Goal: Information Seeking & Learning: Learn about a topic

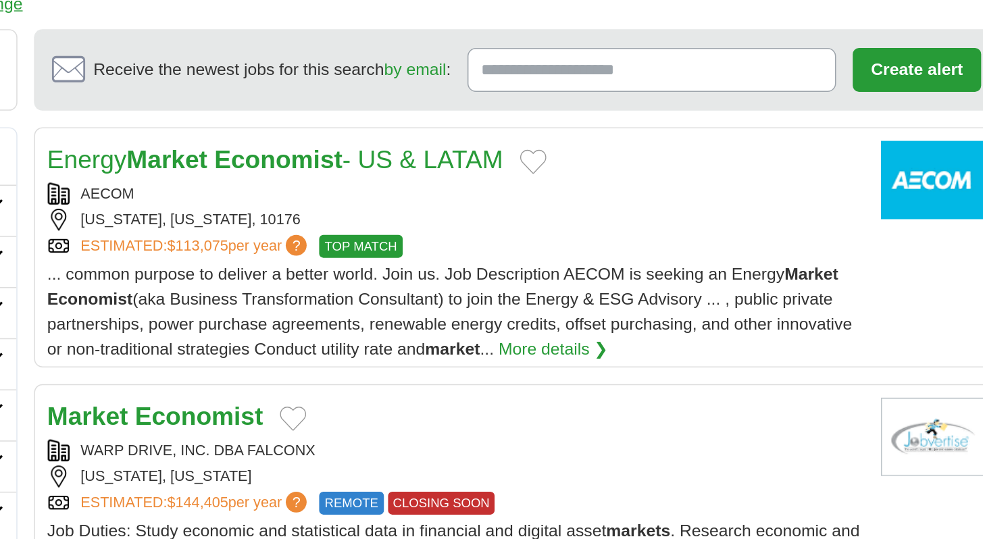
click at [688, 317] on div "... common purpose to deliver a better world. Join us. Job Description AECOM is…" at bounding box center [562, 334] width 528 height 65
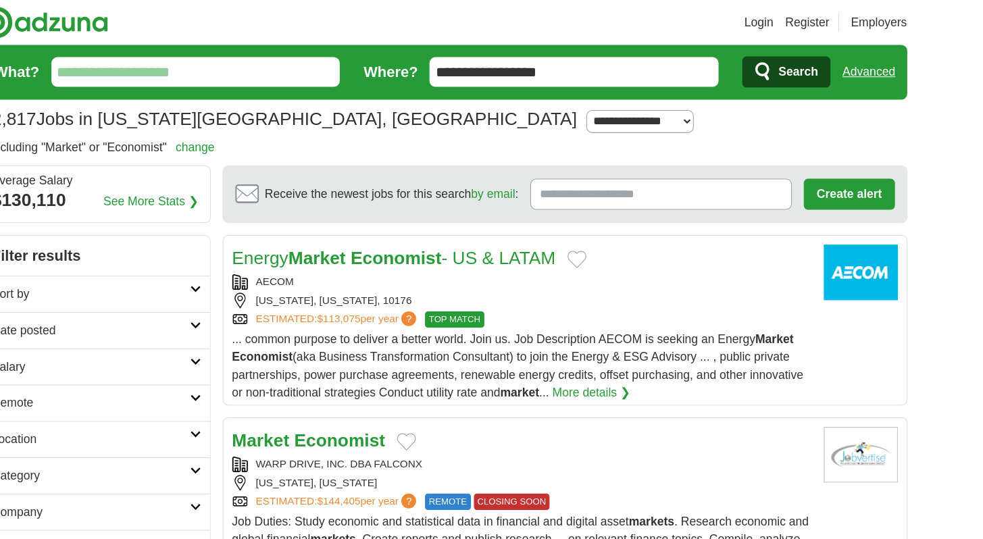
click at [290, 59] on input "What?" at bounding box center [265, 66] width 264 height 27
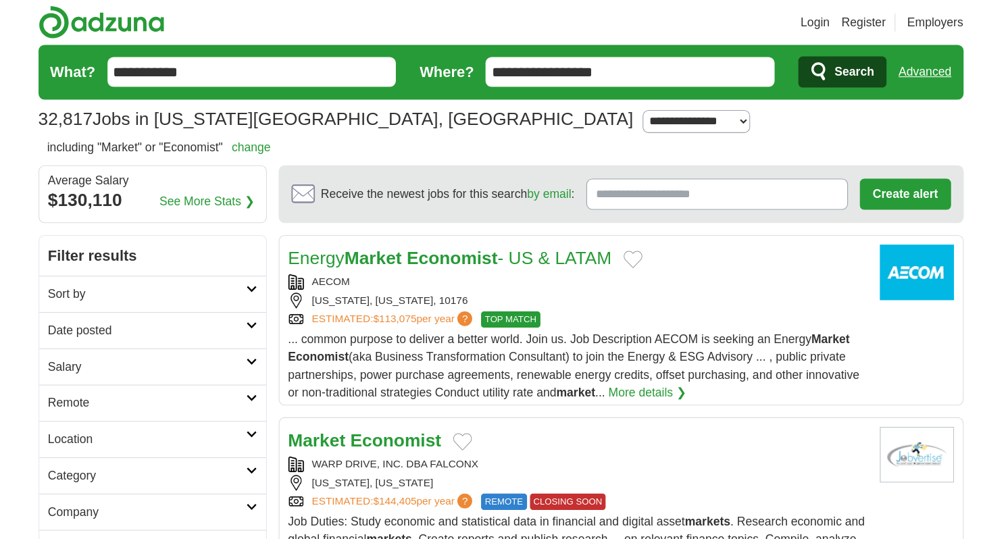
type input "**********"
click at [763, 52] on button "Search" at bounding box center [803, 66] width 80 height 28
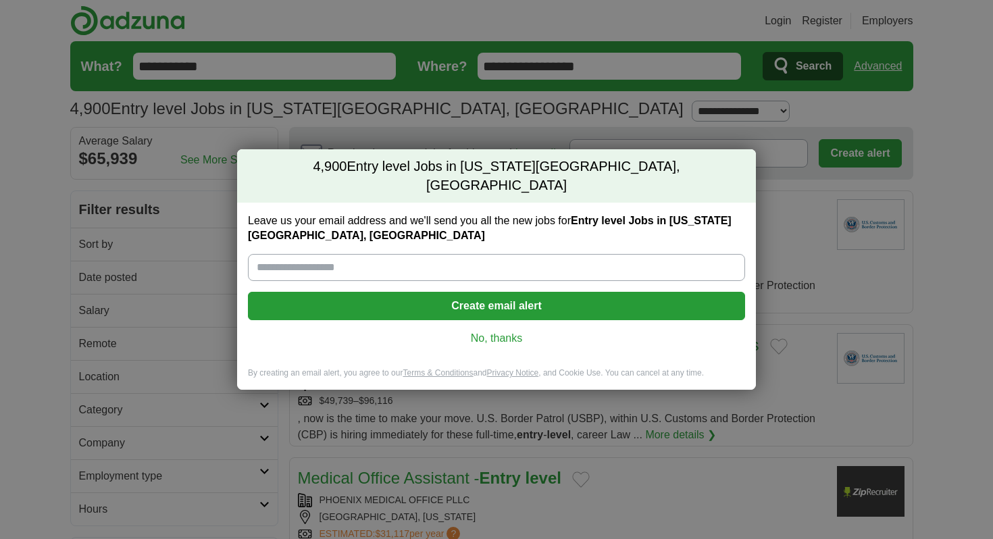
click at [507, 334] on link "No, thanks" at bounding box center [497, 338] width 476 height 15
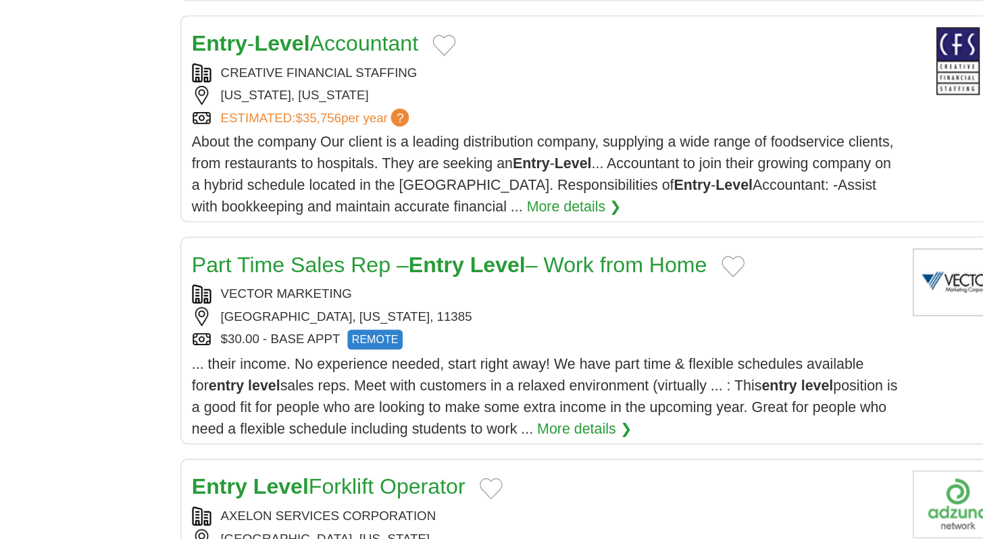
scroll to position [1223, 0]
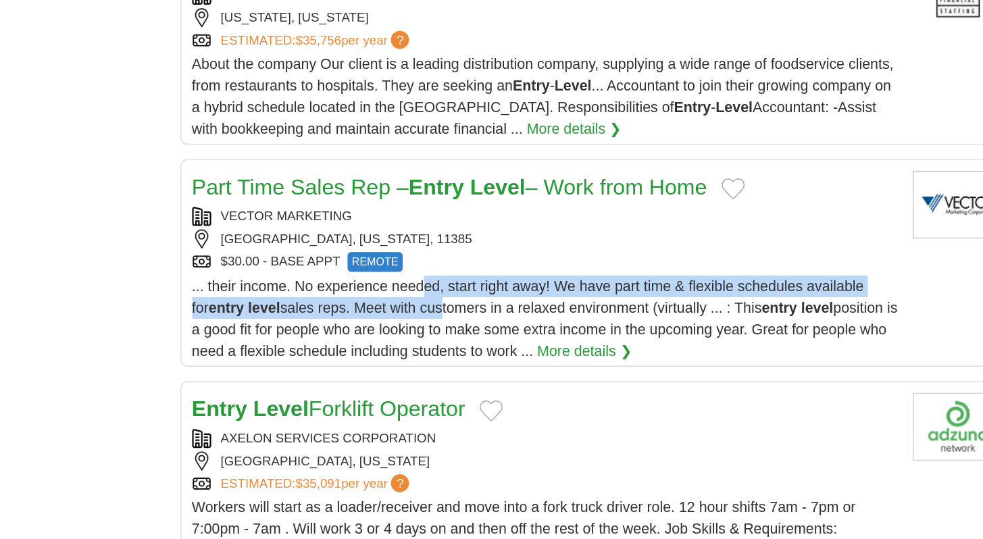
drag, startPoint x: 406, startPoint y: 343, endPoint x: 472, endPoint y: 353, distance: 66.2
click at [472, 353] on div "... their income. No experience needed, start right away! We have part time & f…" at bounding box center [562, 374] width 528 height 65
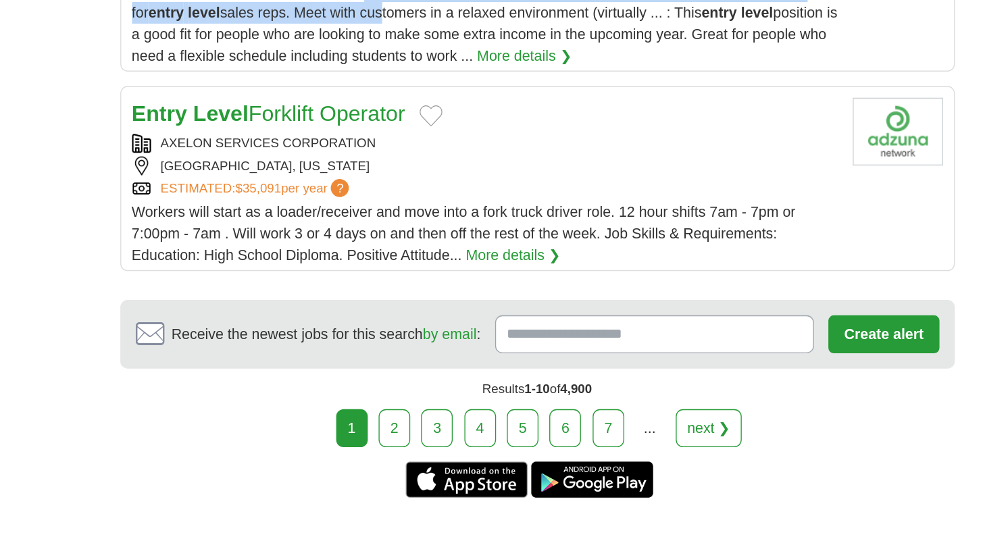
click at [503, 442] on link "2" at bounding box center [495, 456] width 24 height 28
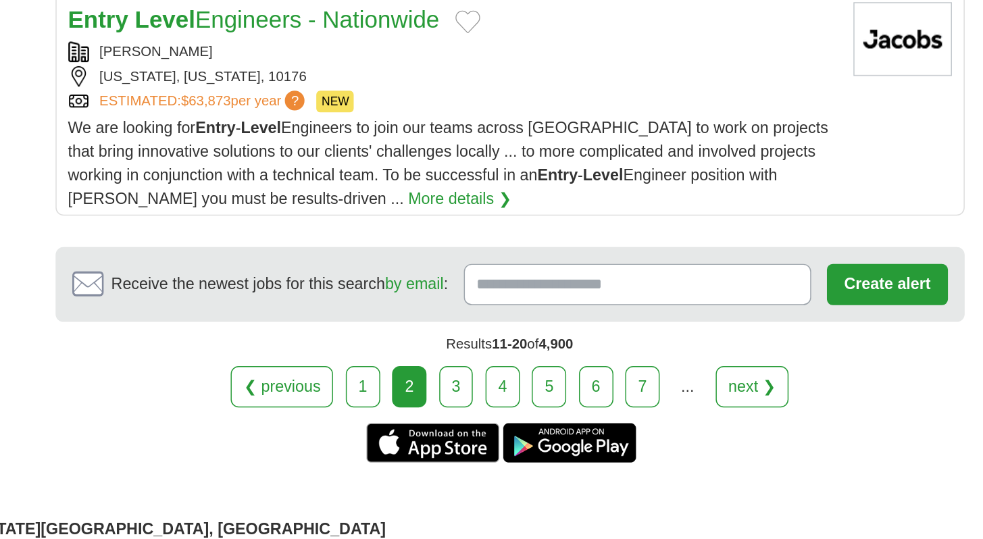
scroll to position [1580, 0]
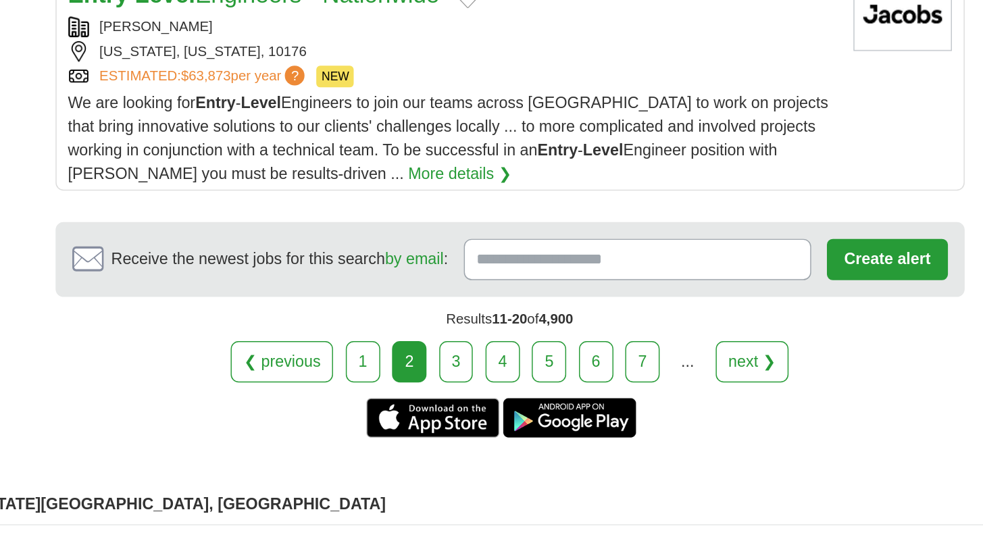
click at [568, 411] on link "3" at bounding box center [565, 417] width 24 height 28
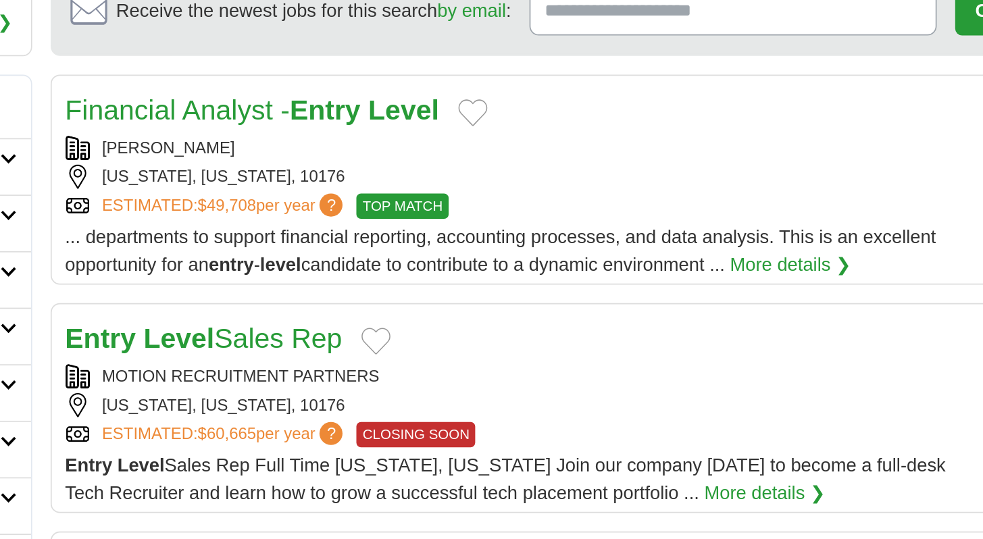
click at [493, 287] on span "... departments to support financial reporting, accounting processes, and data …" at bounding box center [553, 294] width 510 height 28
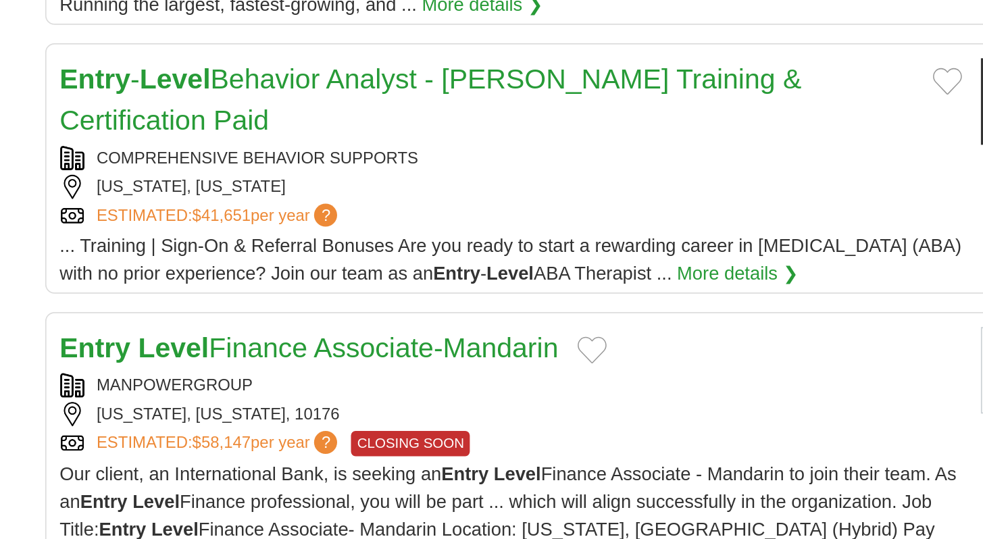
scroll to position [1108, 0]
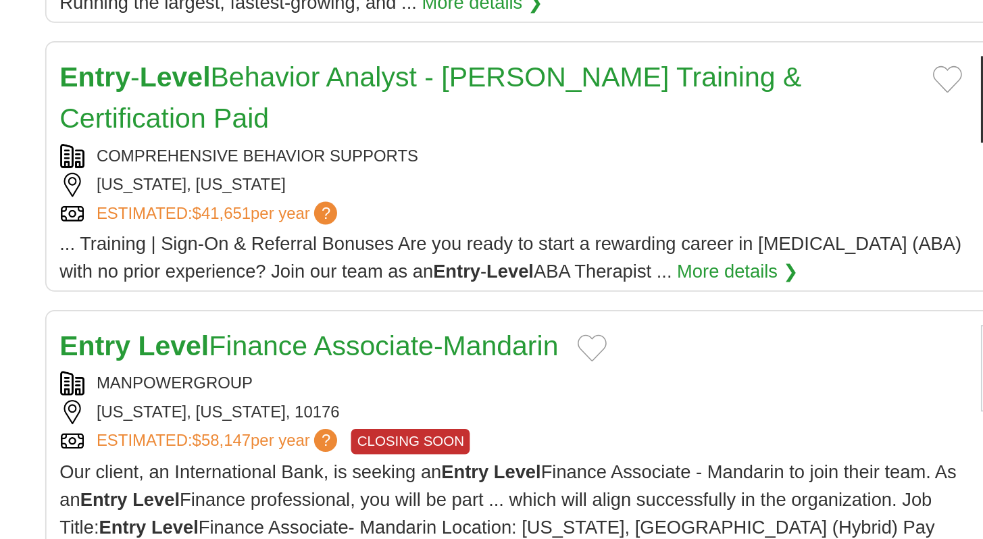
click at [386, 416] on link "Entry Level Finance Associate-Mandarin" at bounding box center [444, 425] width 292 height 18
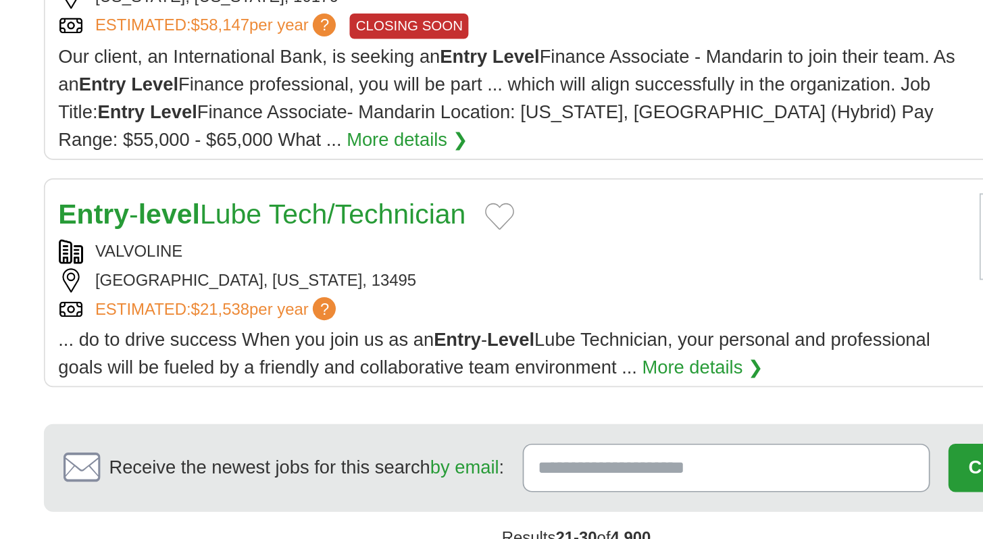
scroll to position [1412, 0]
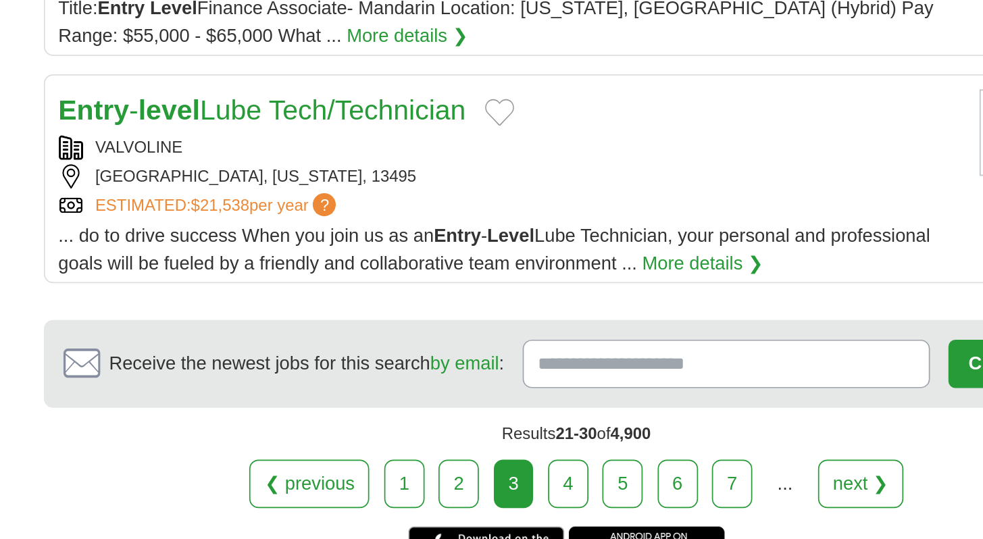
click at [587, 493] on link "4" at bounding box center [597, 507] width 24 height 28
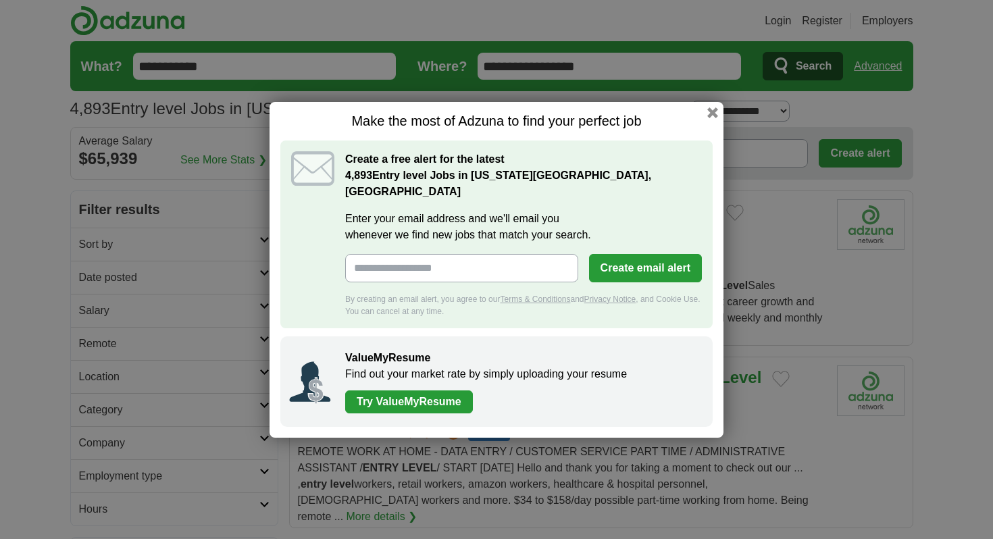
click at [708, 126] on h1 "Make the most of Adzuna to find your perfect job" at bounding box center [496, 121] width 433 height 17
click at [713, 120] on button "button" at bounding box center [713, 112] width 15 height 15
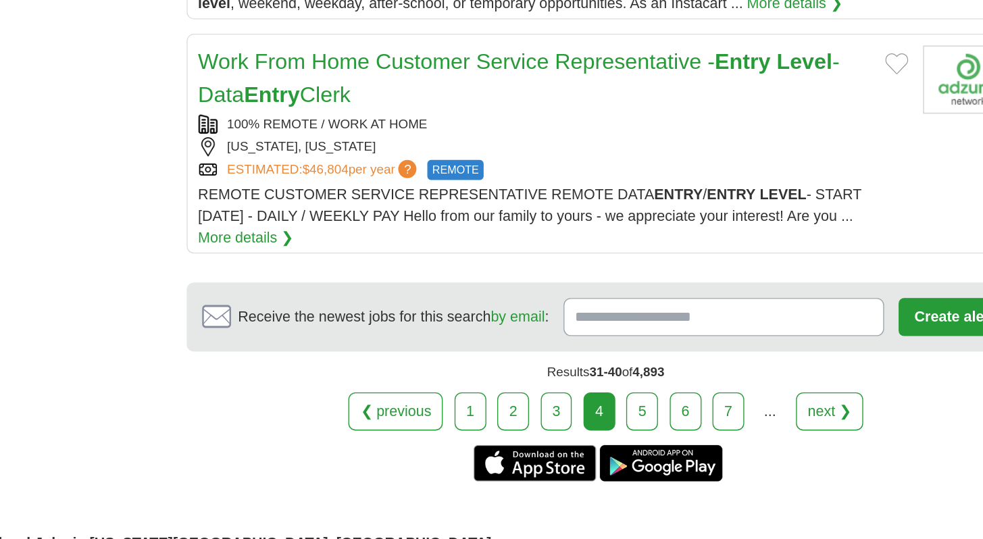
scroll to position [1623, 0]
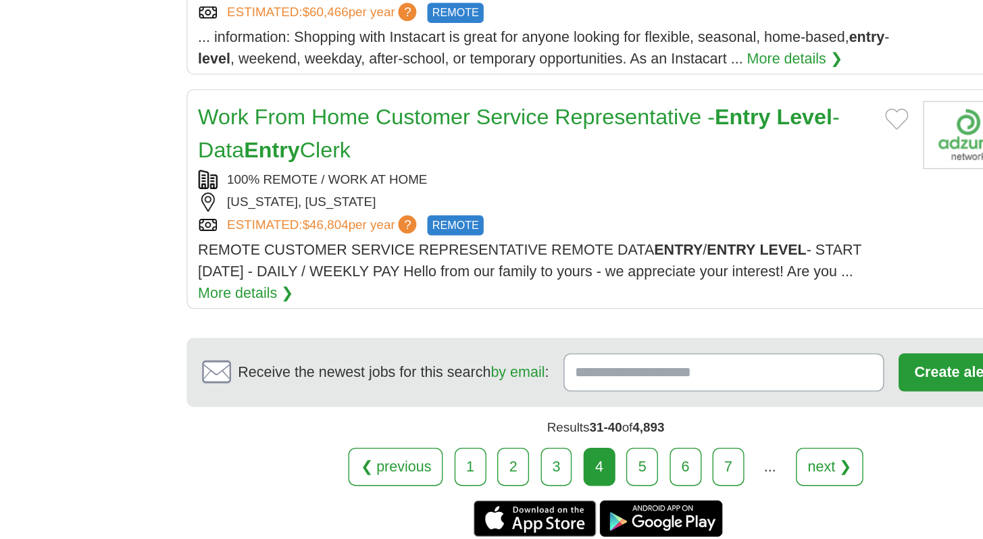
click at [624, 333] on link "5" at bounding box center [628, 347] width 24 height 28
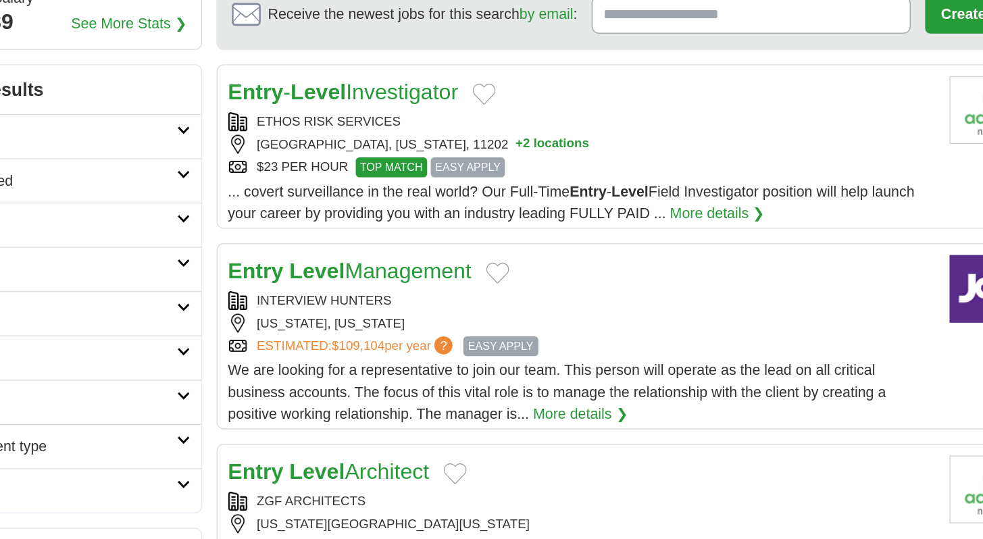
scroll to position [7, 0]
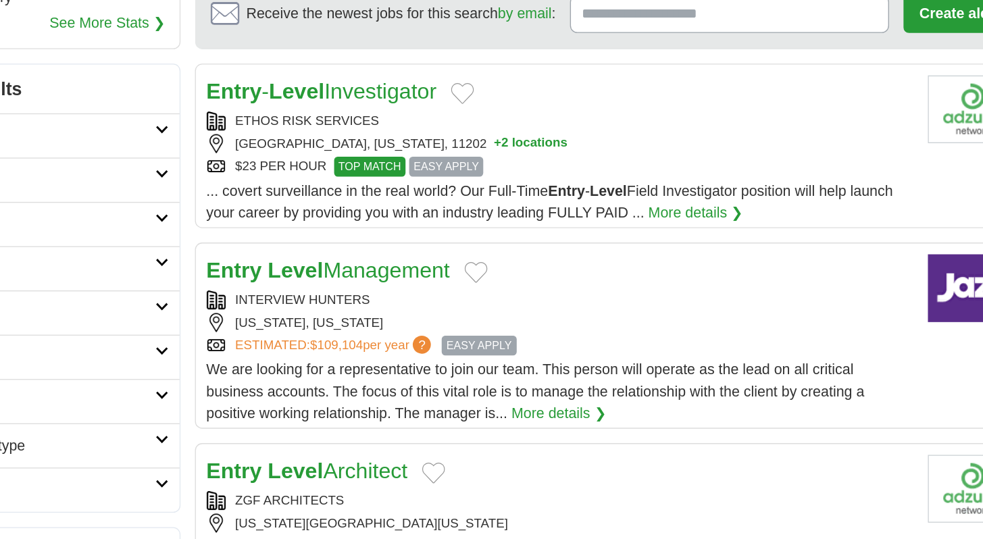
click at [557, 299] on span "... covert surveillance in the real world? Our Full-Time Entry - Level Field In…" at bounding box center [555, 287] width 514 height 28
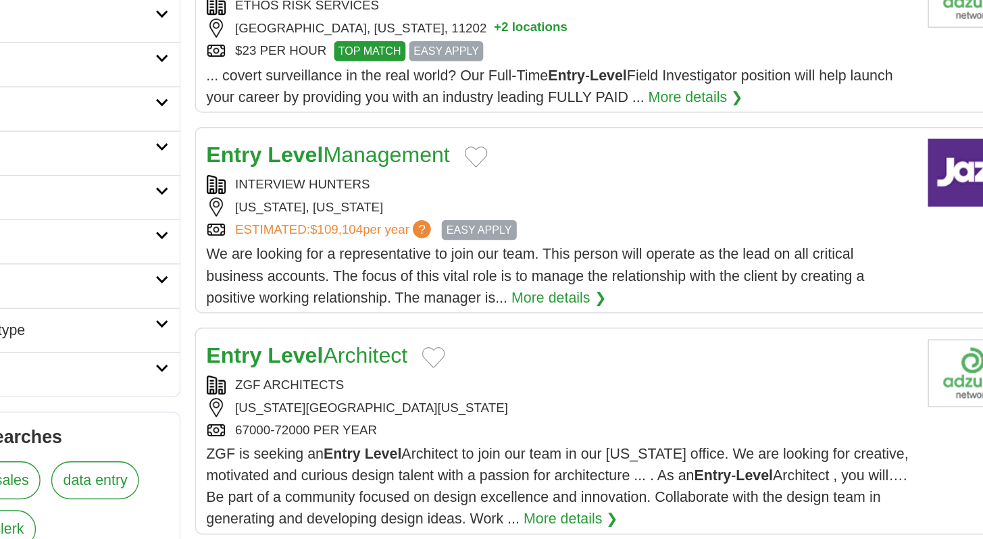
scroll to position [99, 0]
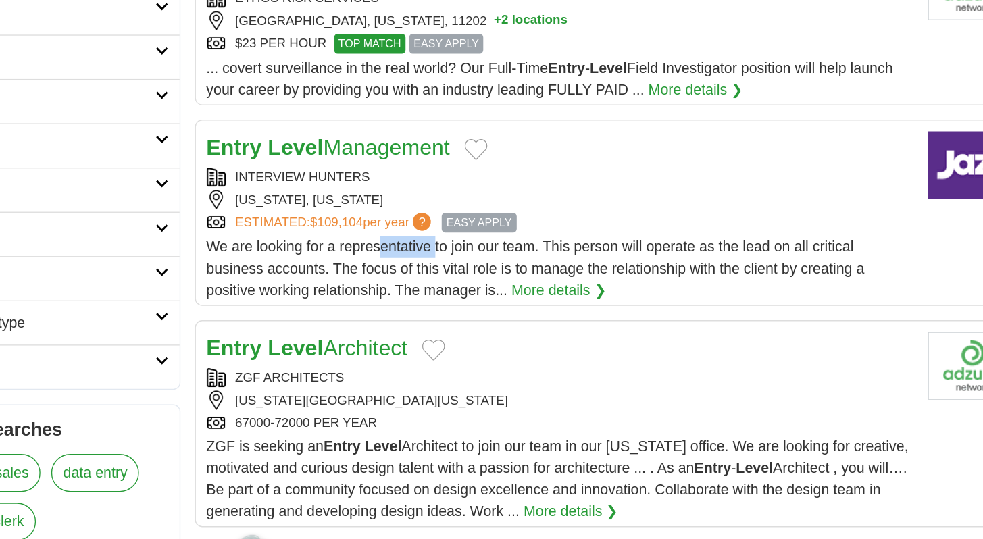
drag, startPoint x: 367, startPoint y: 324, endPoint x: 408, endPoint y: 323, distance: 41.2
click at [409, 324] on span "We are looking for a representative to join our team. This person will operate …" at bounding box center [544, 337] width 492 height 44
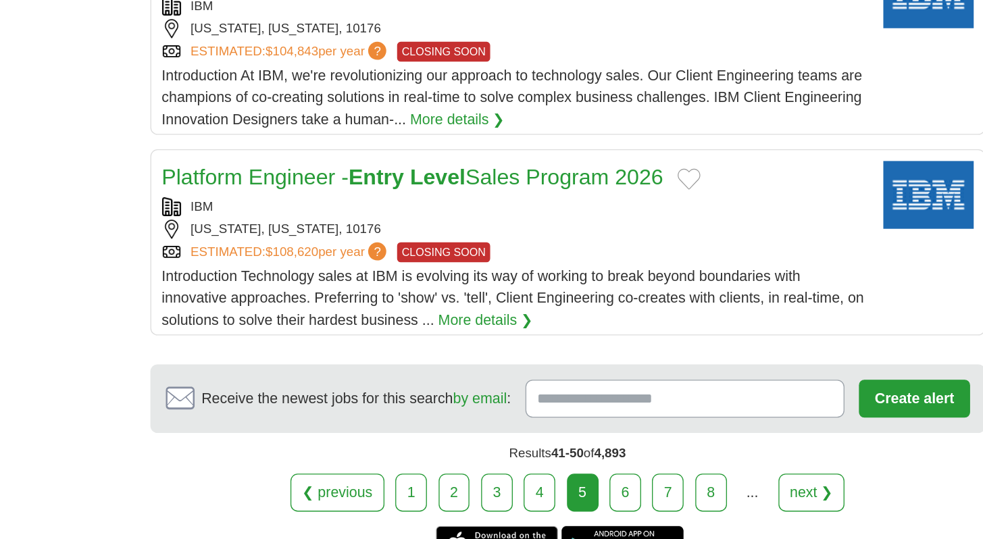
scroll to position [1439, 0]
click at [644, 491] on link "6" at bounding box center [645, 505] width 24 height 28
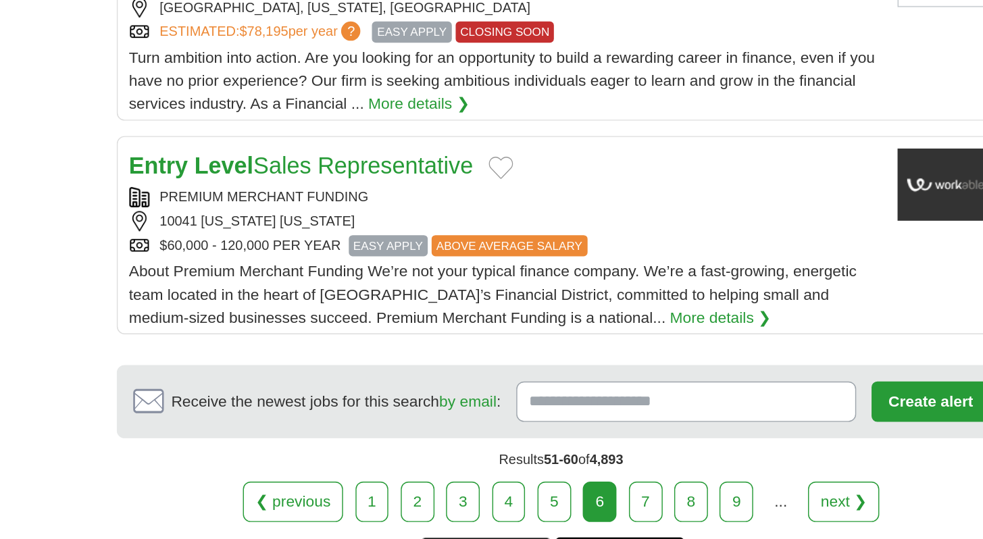
scroll to position [1385, 0]
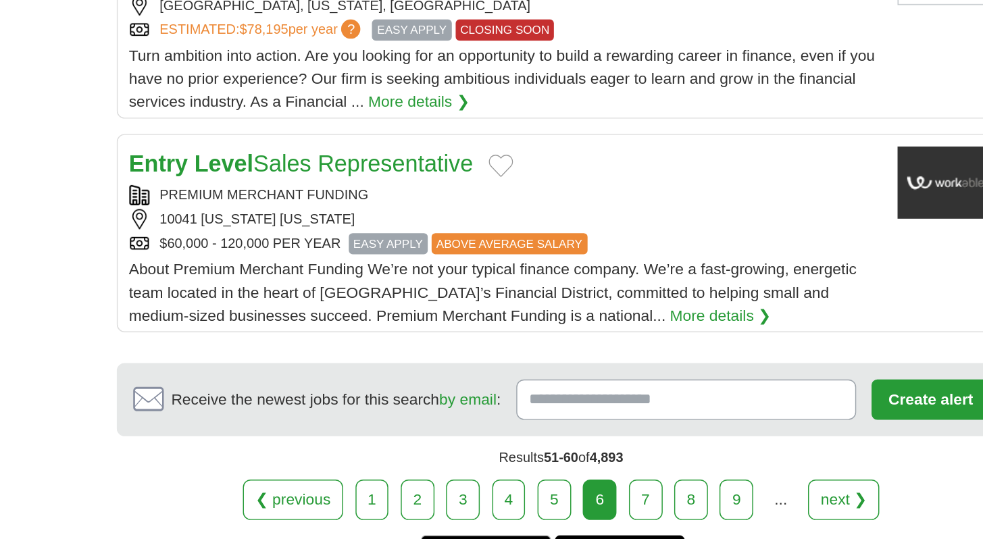
click at [660, 497] on link "7" at bounding box center [661, 511] width 24 height 28
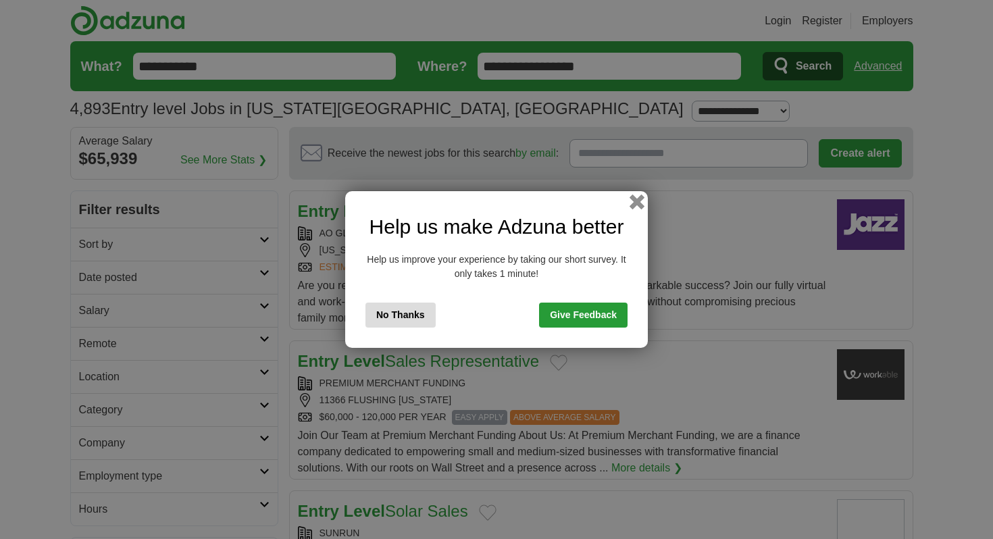
click at [635, 205] on button "button" at bounding box center [637, 202] width 15 height 15
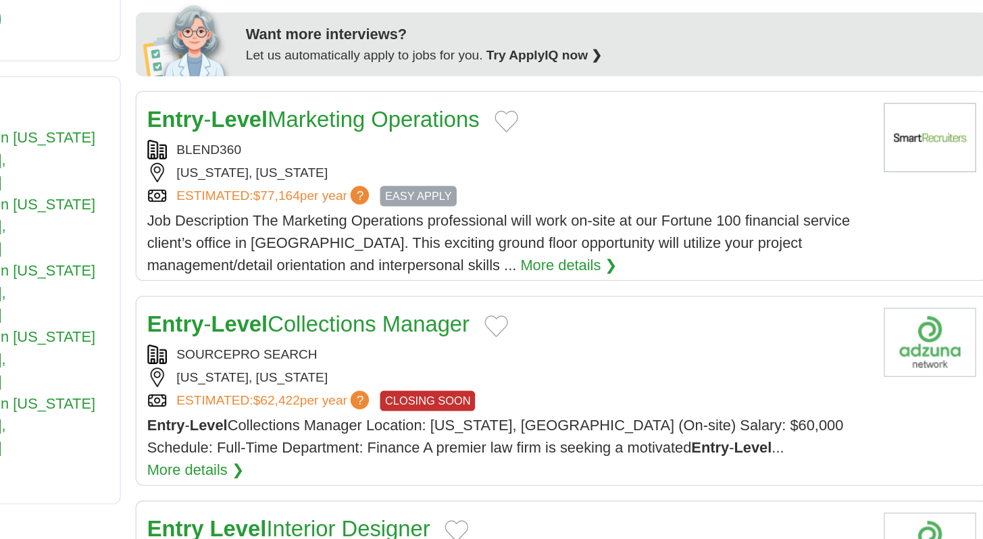
scroll to position [503, 0]
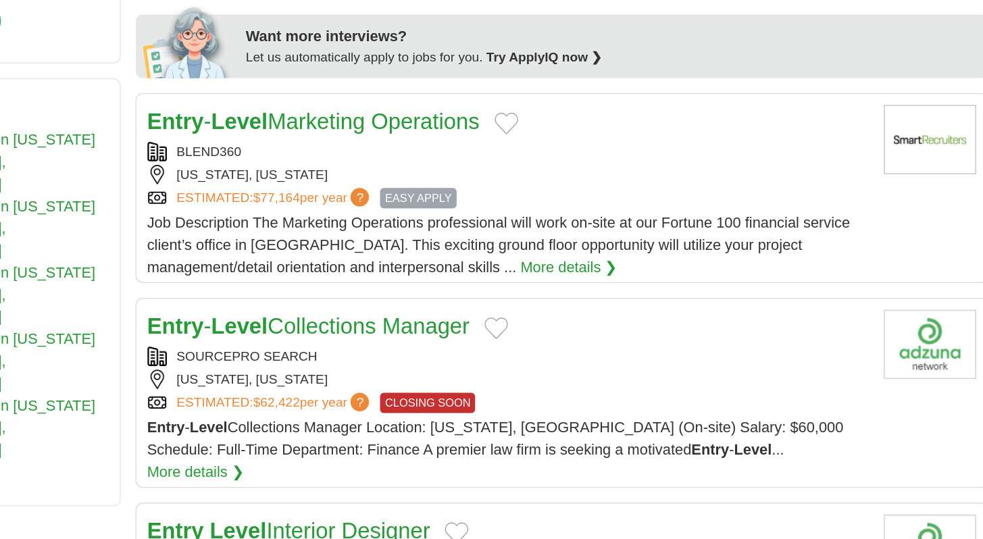
click at [648, 281] on div "ESTIMATED: $77,164 per year ? EASY APPLY" at bounding box center [562, 288] width 528 height 15
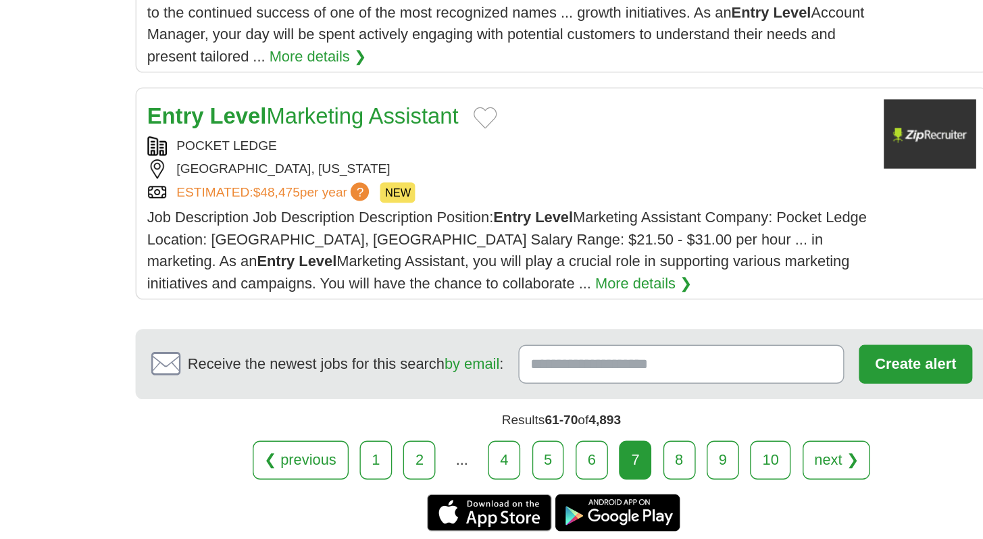
scroll to position [1552, 0]
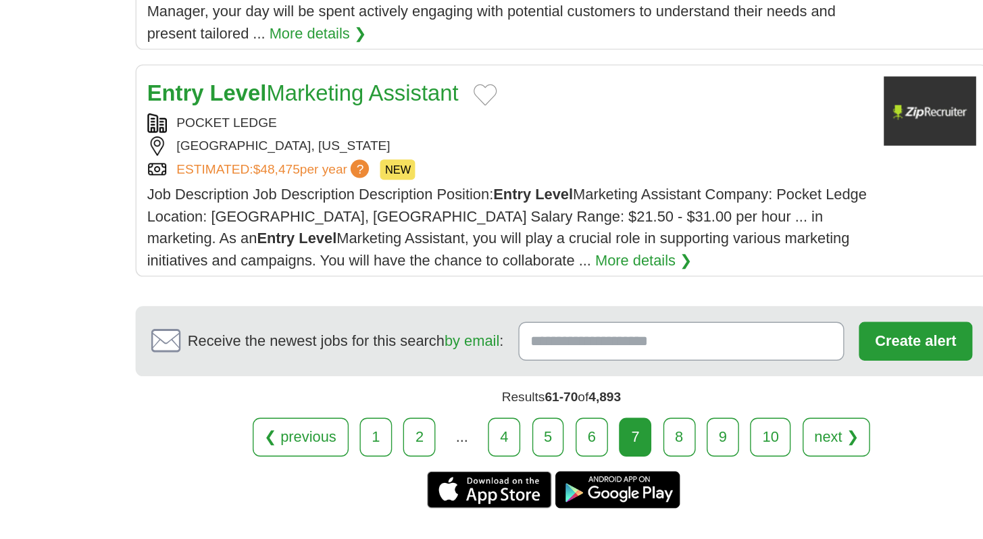
click at [685, 450] on link "8" at bounding box center [688, 464] width 24 height 28
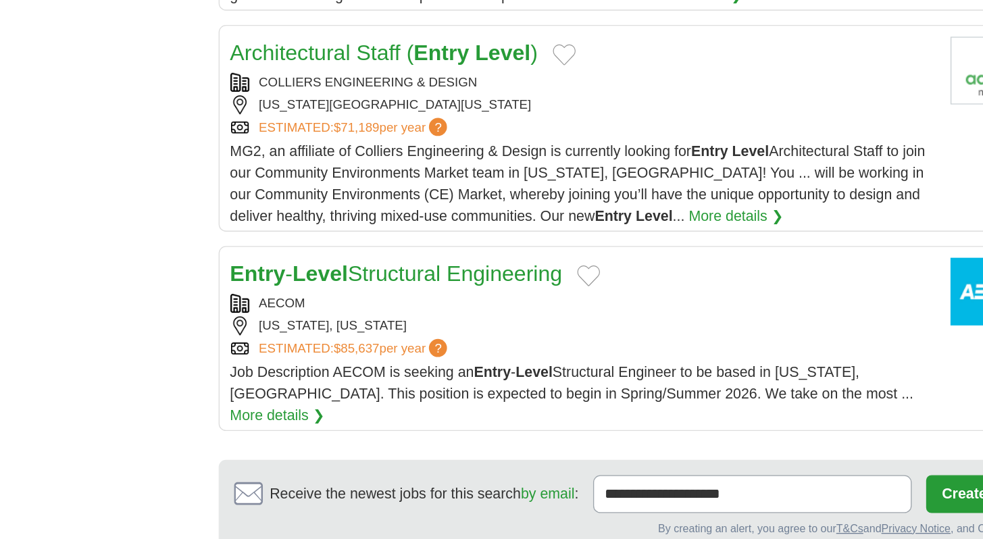
scroll to position [1675, 0]
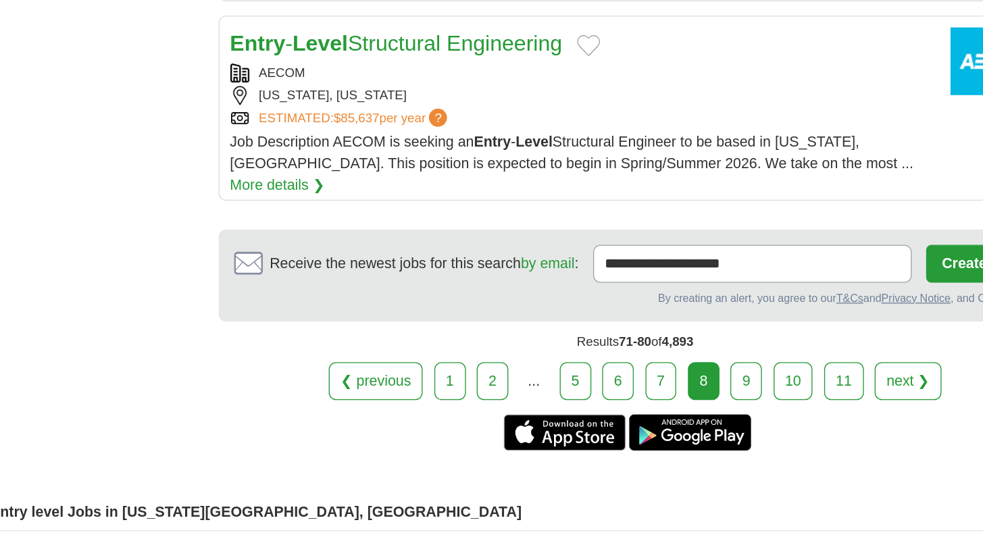
click at [683, 407] on link "9" at bounding box center [684, 421] width 24 height 28
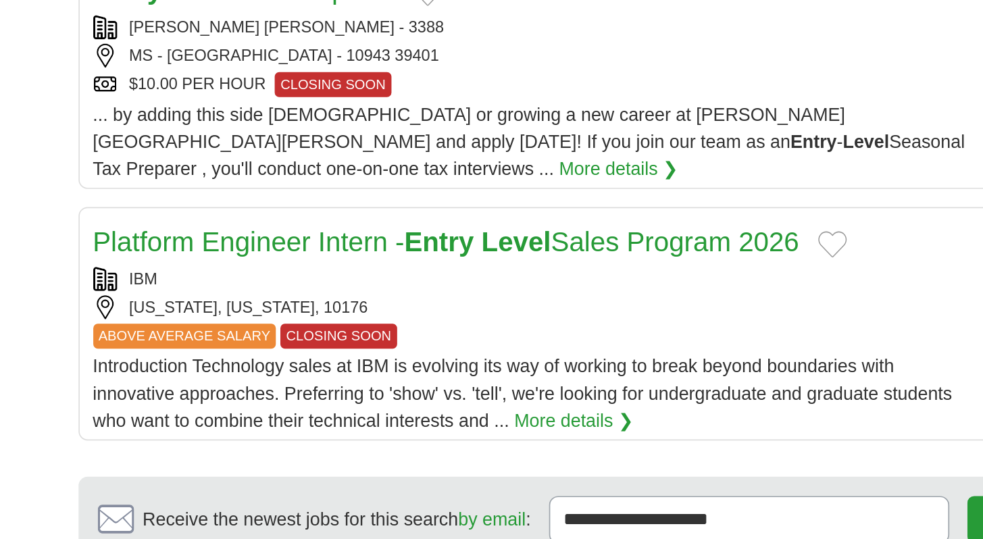
scroll to position [1419, 0]
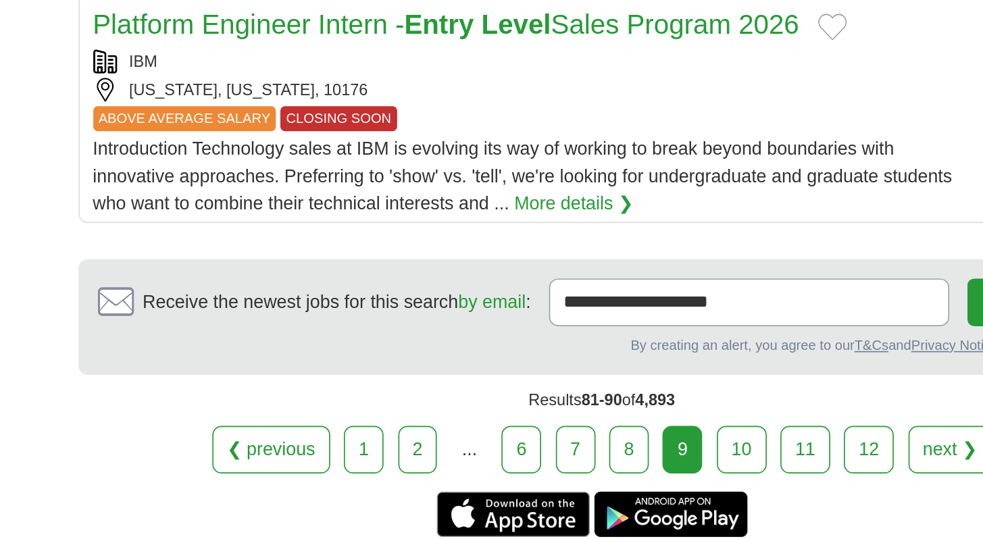
click at [676, 472] on link "10" at bounding box center [685, 486] width 30 height 28
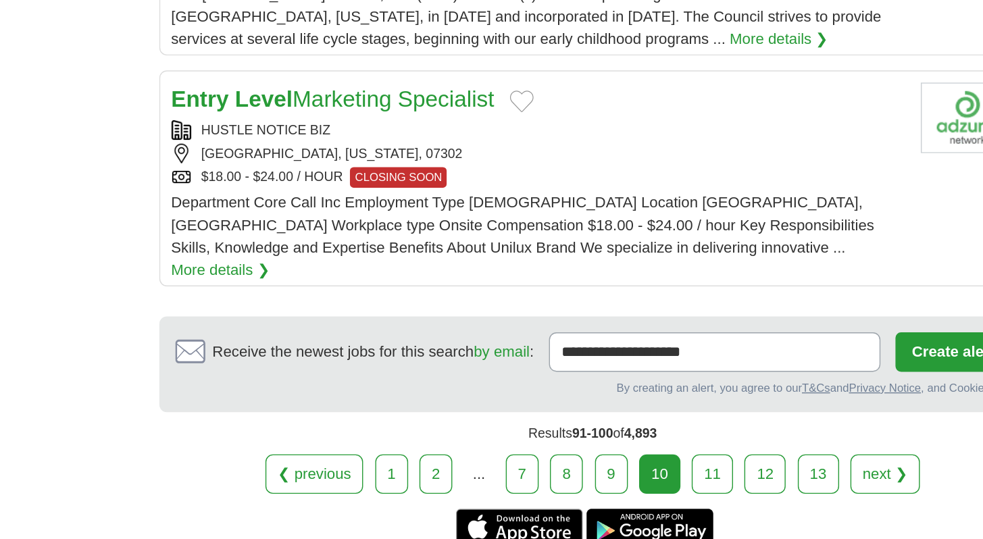
scroll to position [1496, 0]
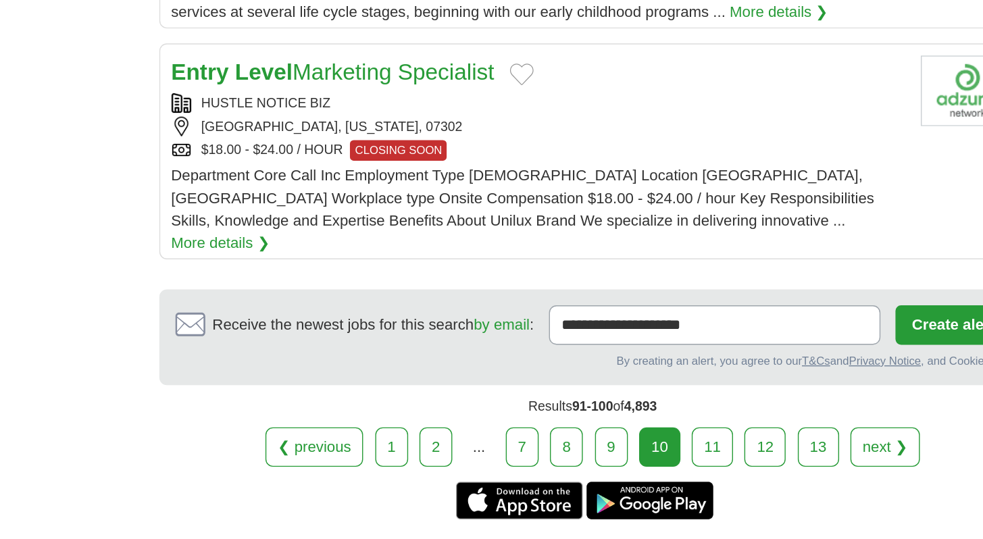
click at [679, 459] on link "11" at bounding box center [687, 473] width 30 height 28
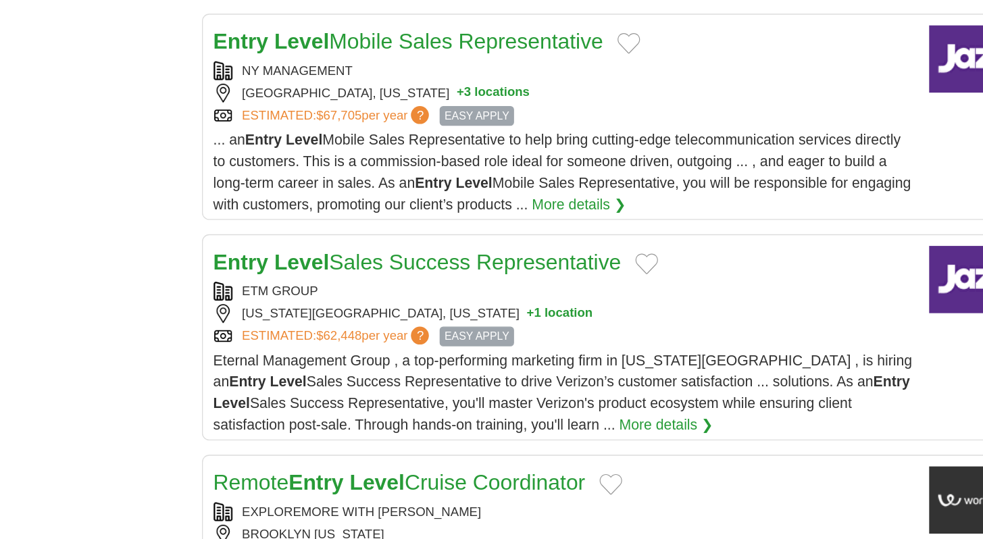
scroll to position [1344, 0]
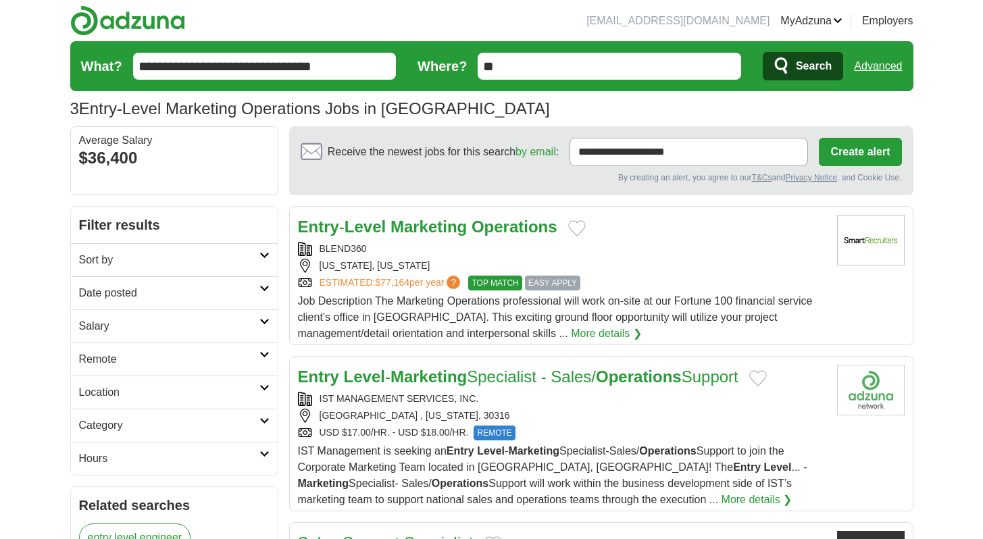
click at [351, 68] on input "**********" at bounding box center [265, 66] width 264 height 27
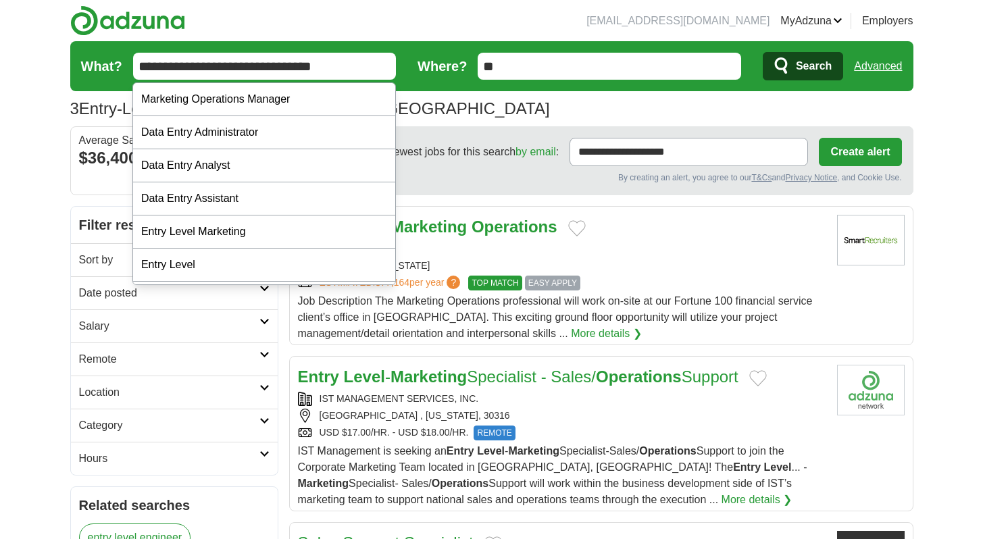
drag, startPoint x: 211, startPoint y: 67, endPoint x: 410, endPoint y: 67, distance: 199.4
click at [410, 68] on form "**********" at bounding box center [491, 66] width 843 height 50
type input "**********"
click at [763, 52] on button "Search" at bounding box center [803, 66] width 80 height 28
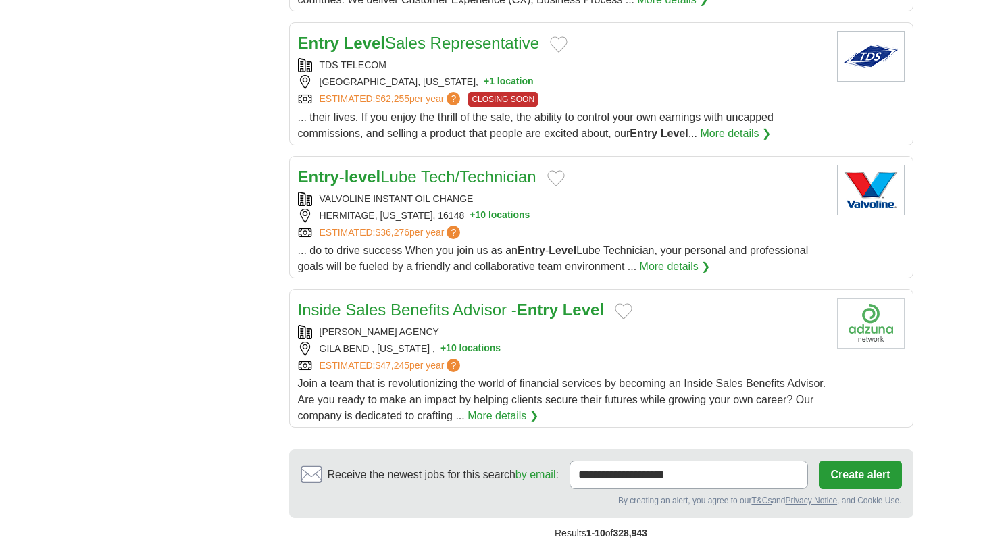
scroll to position [1480, 0]
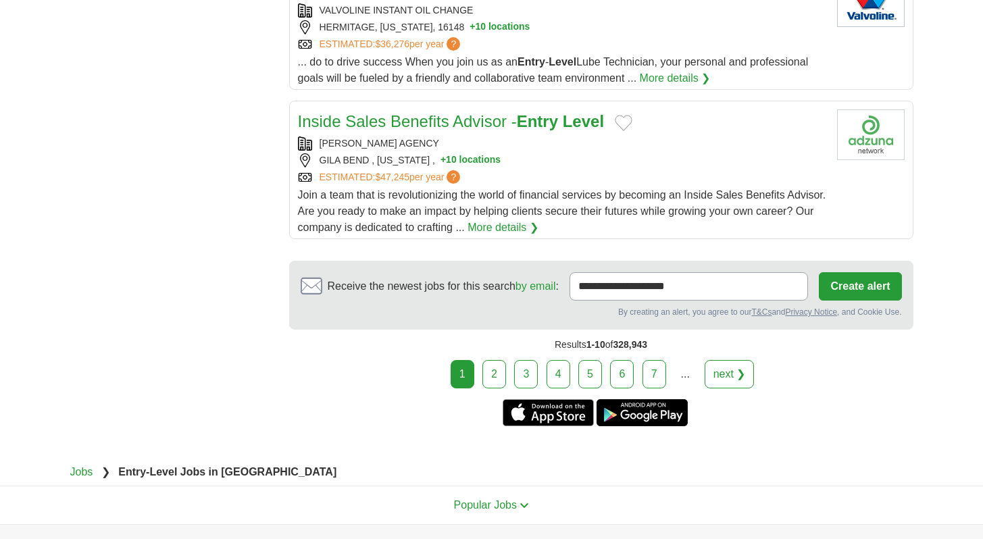
click at [497, 370] on link "2" at bounding box center [495, 374] width 24 height 28
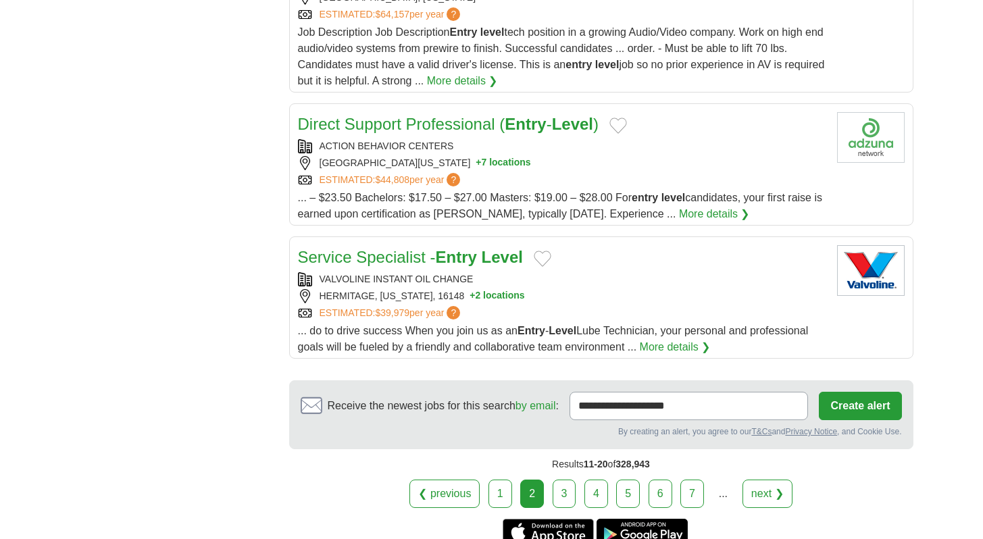
scroll to position [1520, 0]
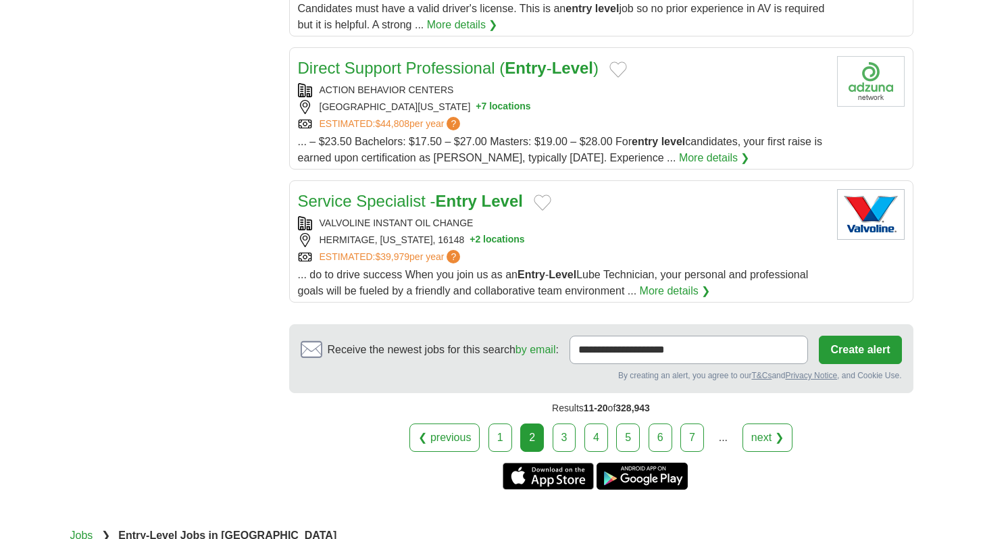
click at [561, 424] on link "3" at bounding box center [565, 438] width 24 height 28
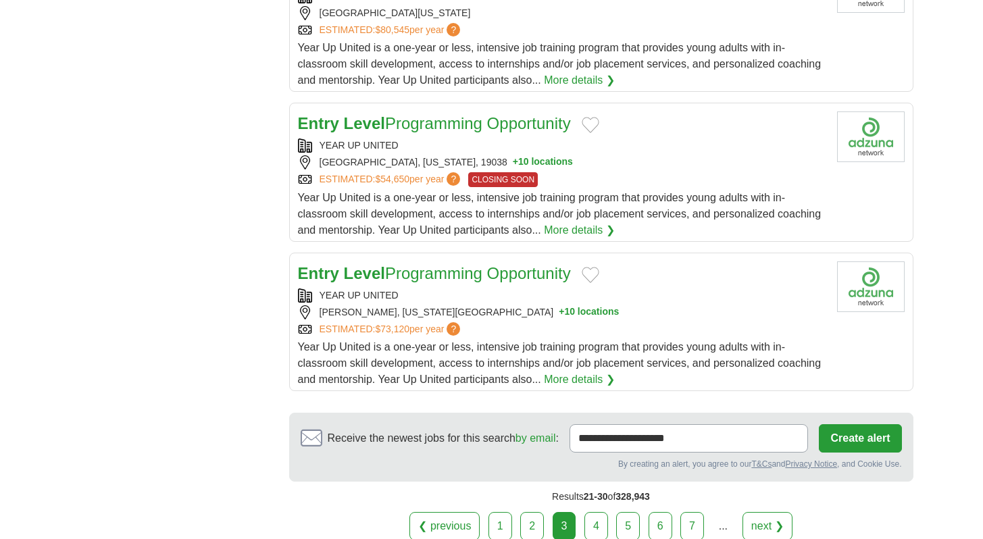
scroll to position [1456, 0]
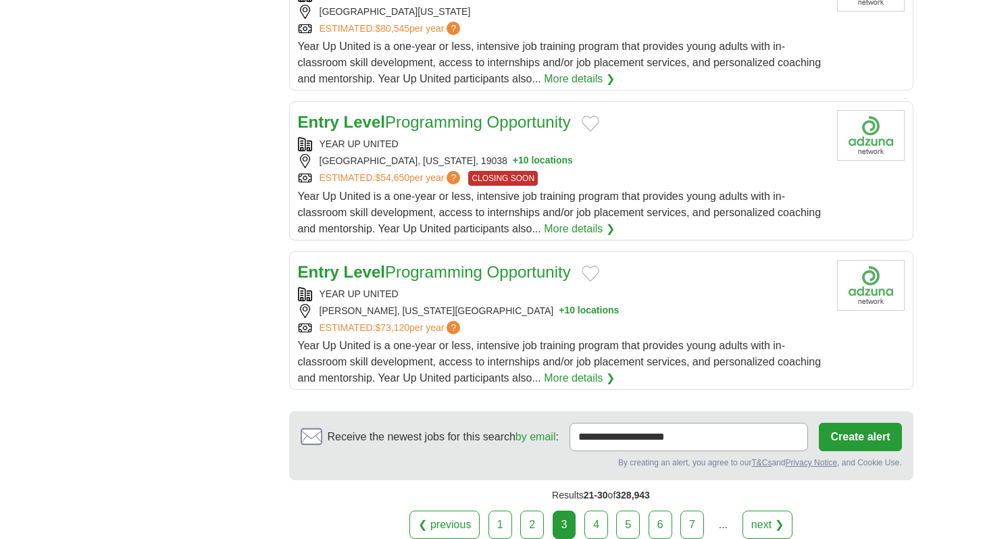
click at [599, 511] on link "4" at bounding box center [597, 525] width 24 height 28
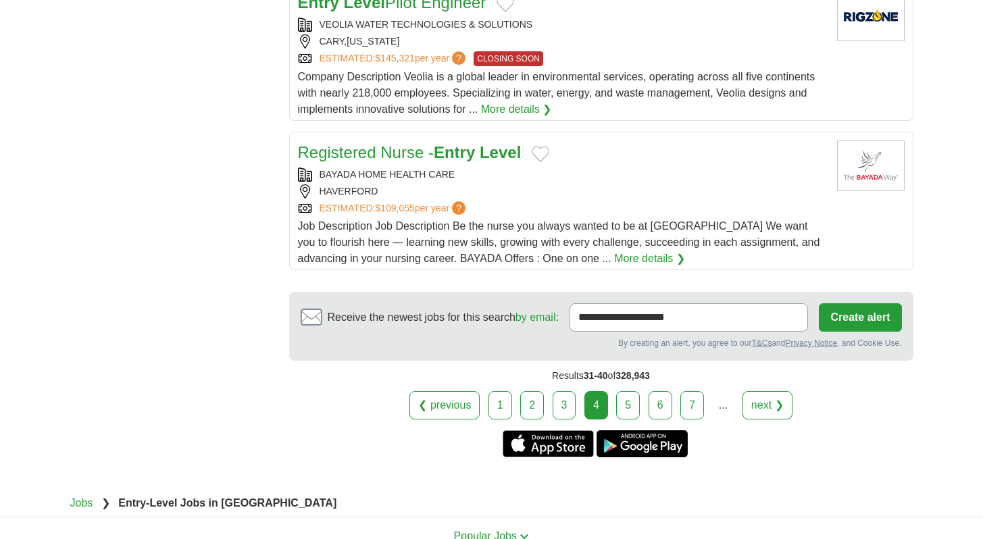
scroll to position [1705, 0]
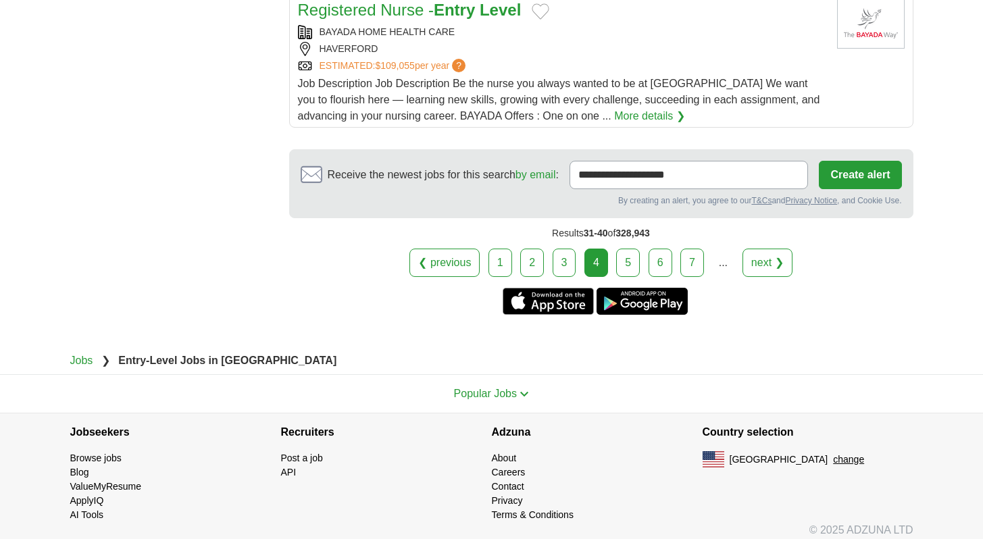
click at [620, 254] on link "5" at bounding box center [628, 263] width 24 height 28
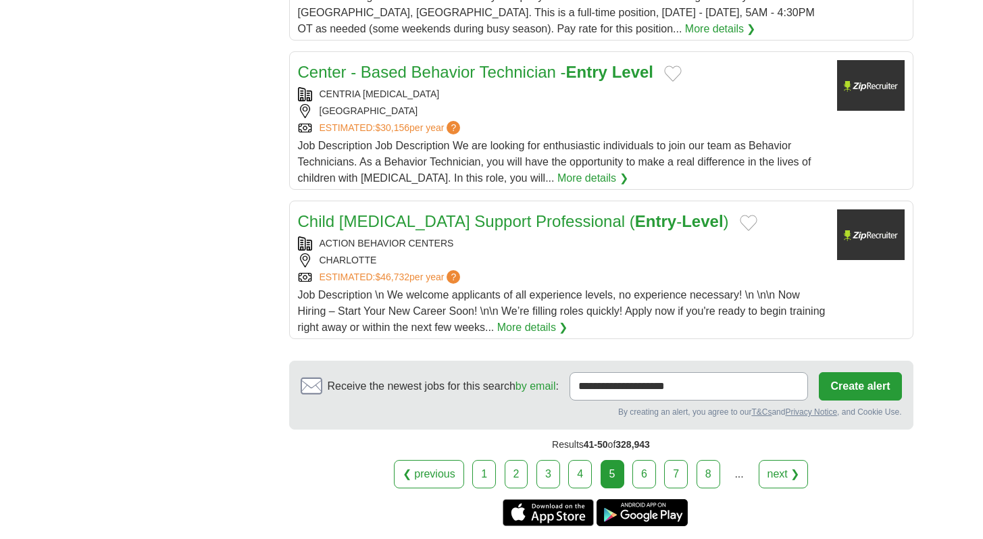
scroll to position [1451, 0]
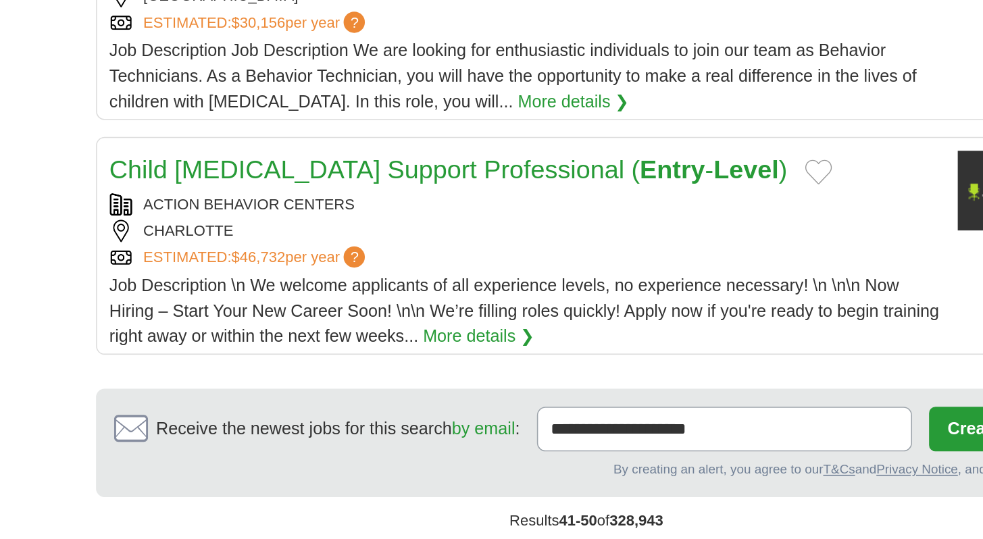
click at [490, 298] on span "Job Description \n We welcome applicants of all experience levels, no experienc…" at bounding box center [562, 302] width 528 height 44
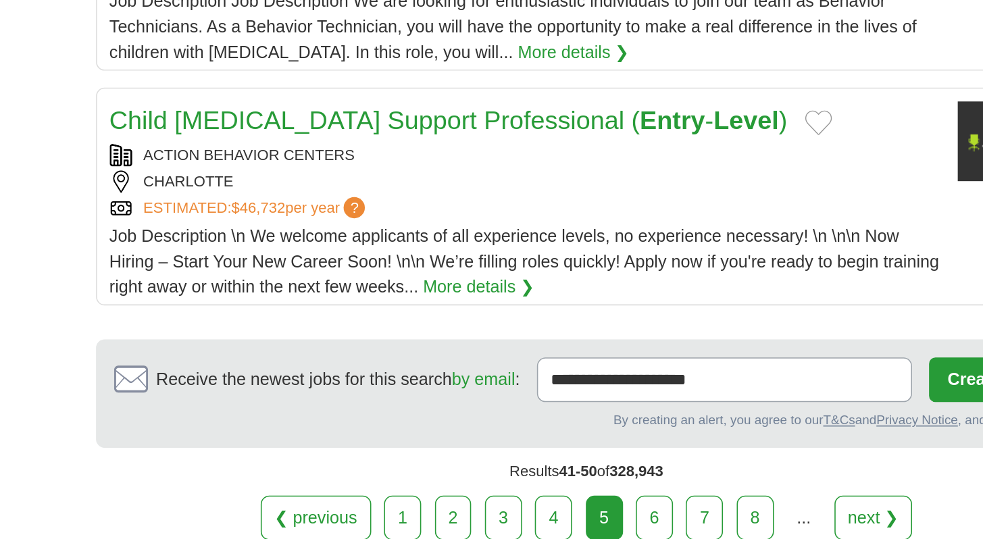
click at [643, 451] on link "6" at bounding box center [645, 465] width 24 height 28
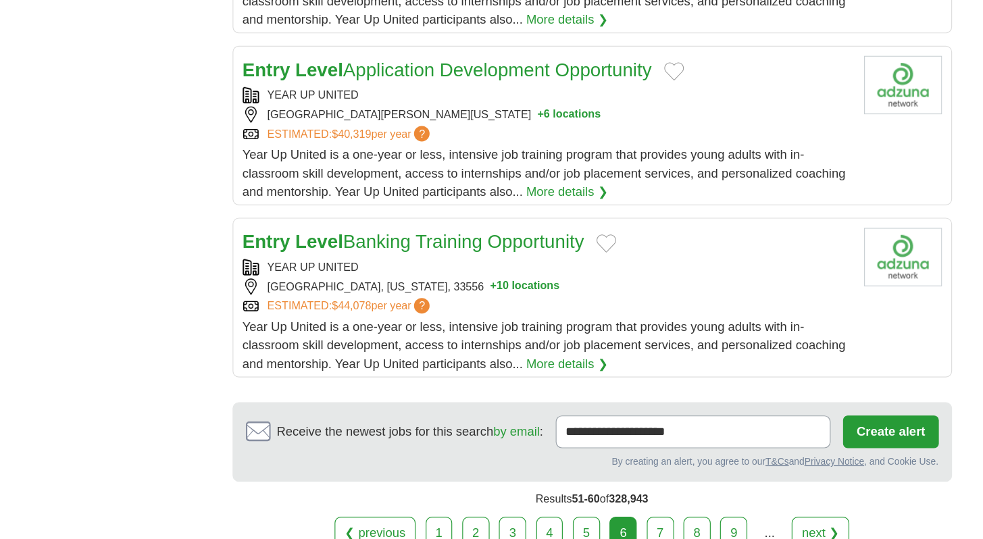
scroll to position [1567, 0]
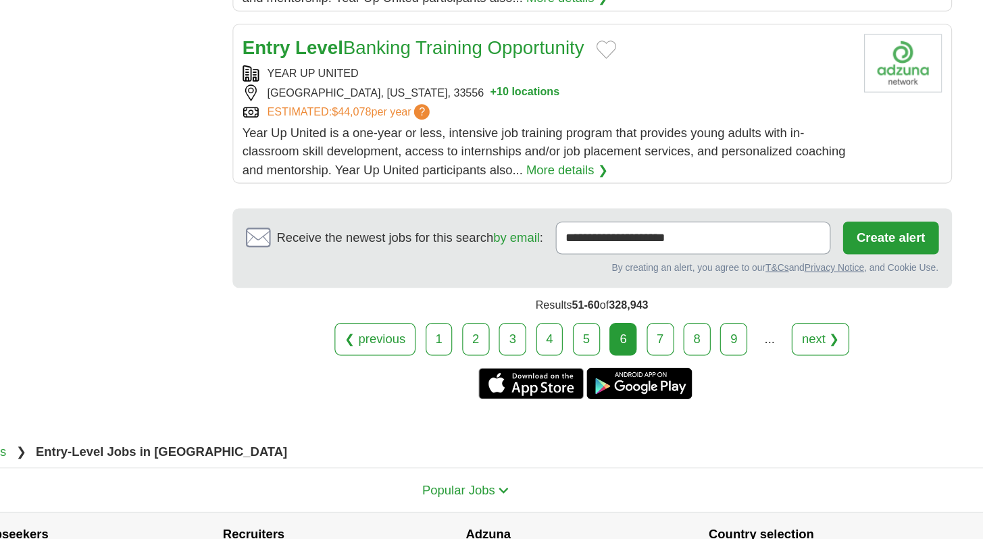
click at [655, 351] on link "7" at bounding box center [661, 365] width 24 height 28
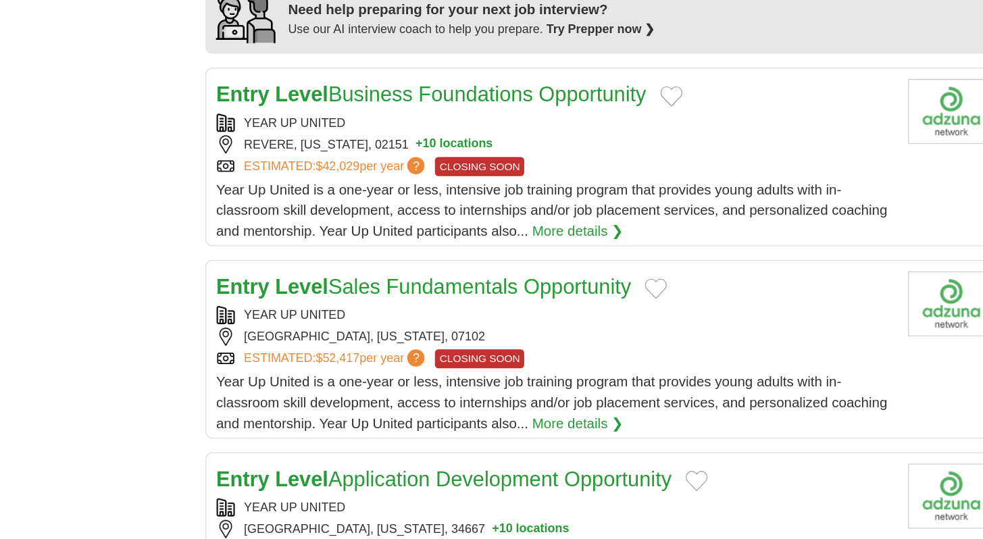
scroll to position [1113, 0]
